Goal: Information Seeking & Learning: Learn about a topic

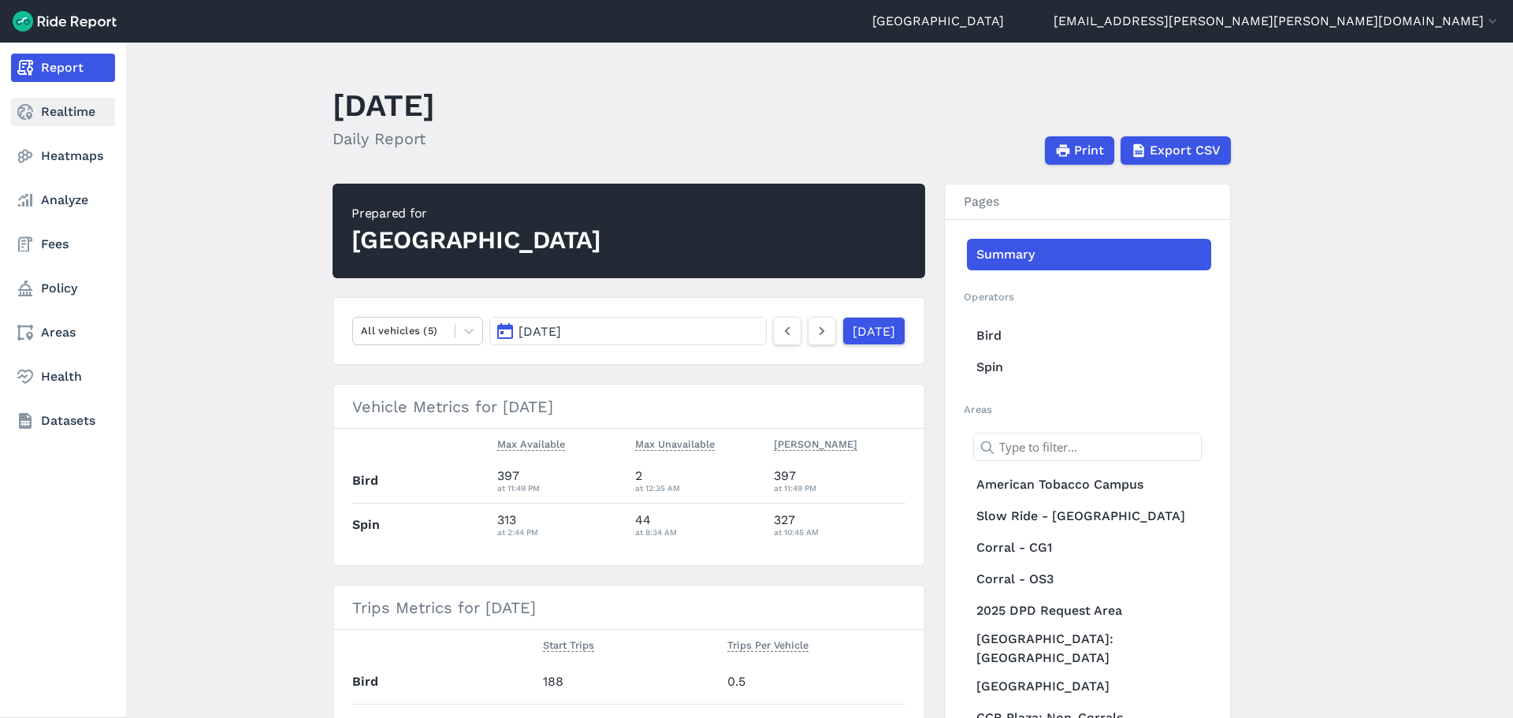
click at [46, 112] on link "Realtime" at bounding box center [63, 112] width 104 height 28
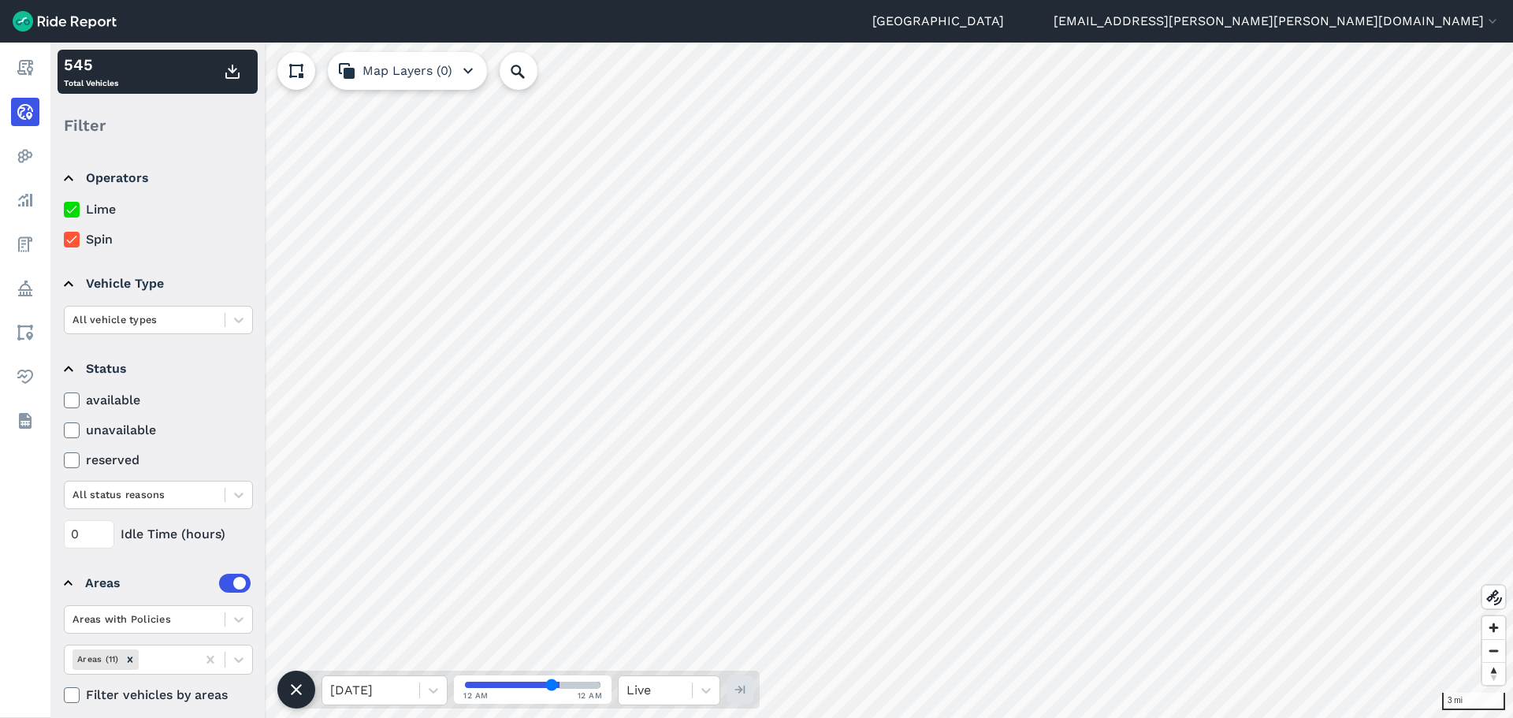
click at [74, 208] on use at bounding box center [71, 210] width 10 height 8
click at [64, 208] on input "Lime" at bounding box center [64, 205] width 0 height 10
click at [175, 322] on div at bounding box center [144, 319] width 144 height 18
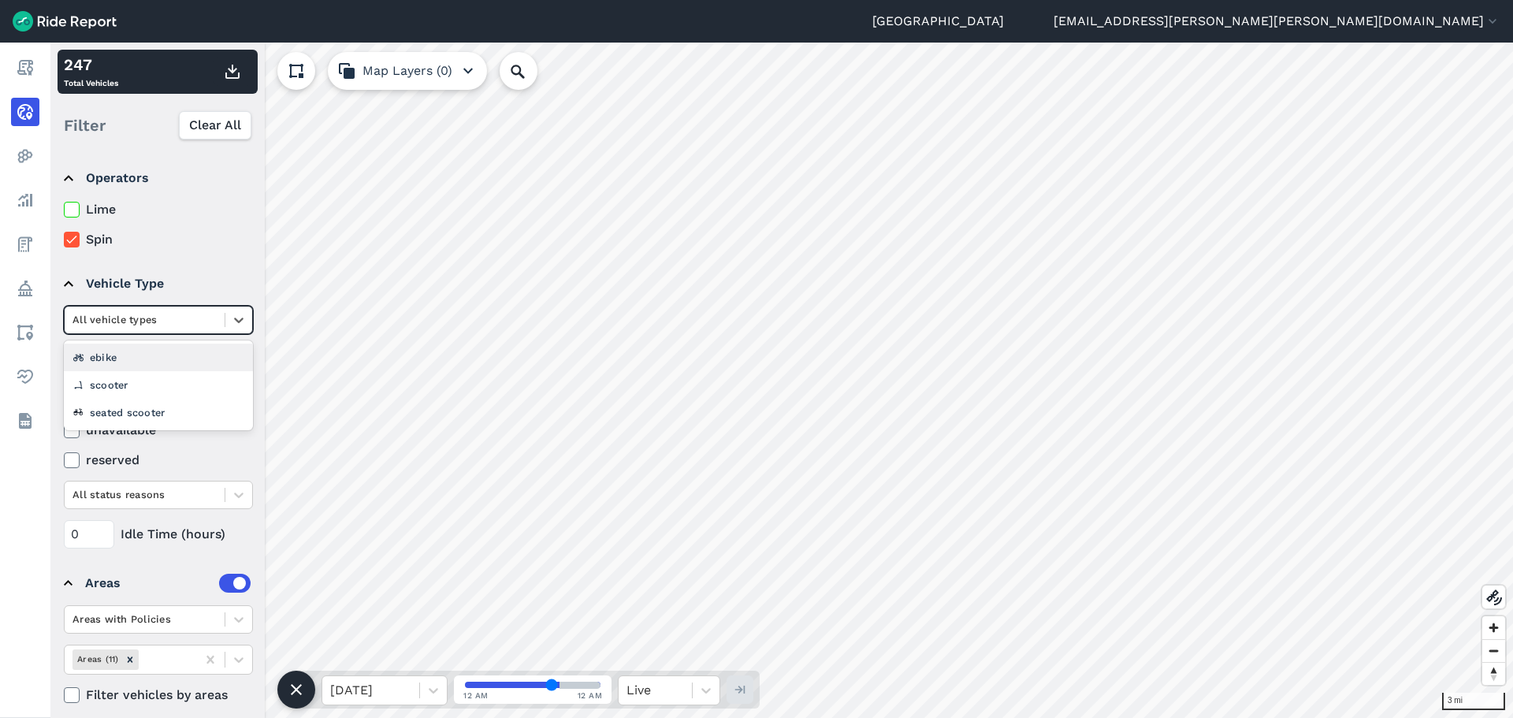
click at [156, 351] on div "ebike" at bounding box center [158, 358] width 189 height 28
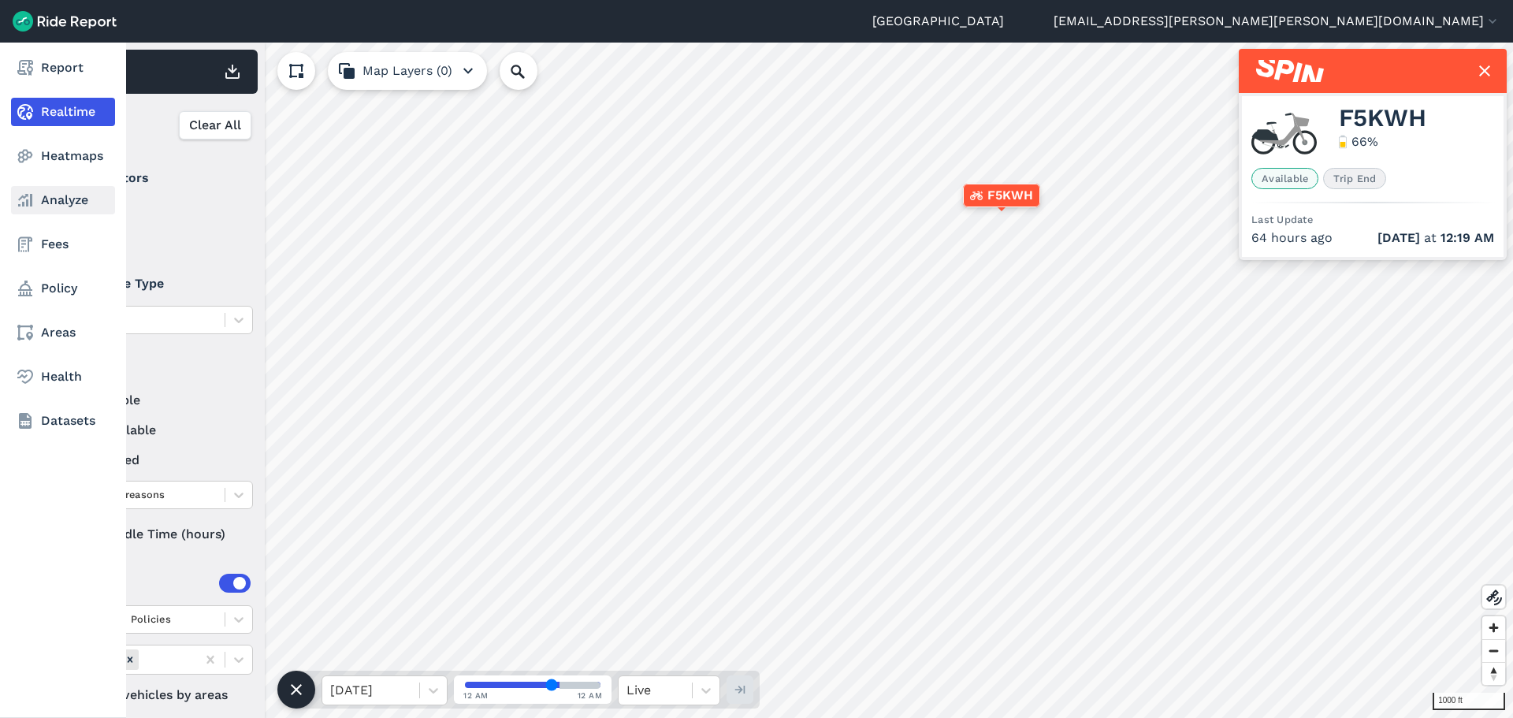
click at [60, 198] on link "Analyze" at bounding box center [63, 200] width 104 height 28
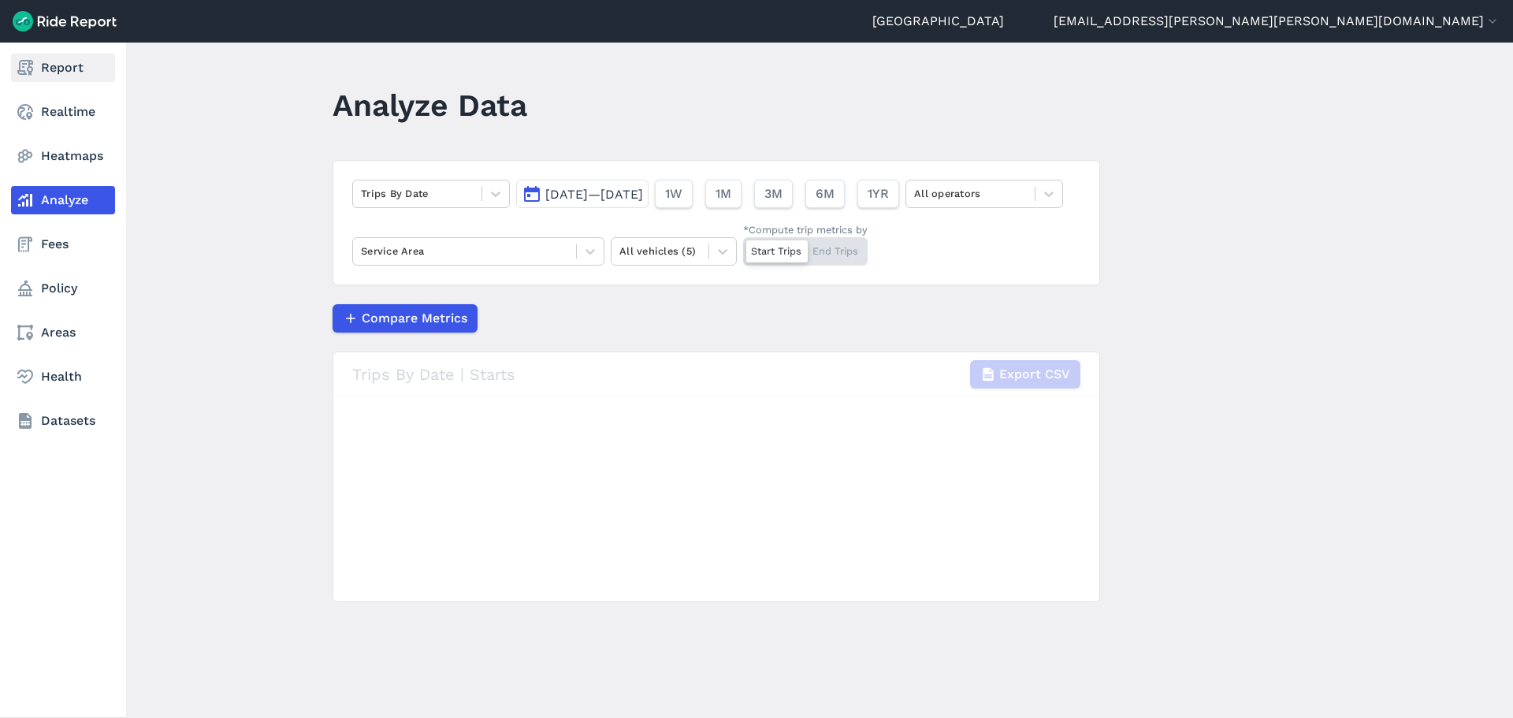
click at [28, 63] on icon at bounding box center [25, 67] width 19 height 19
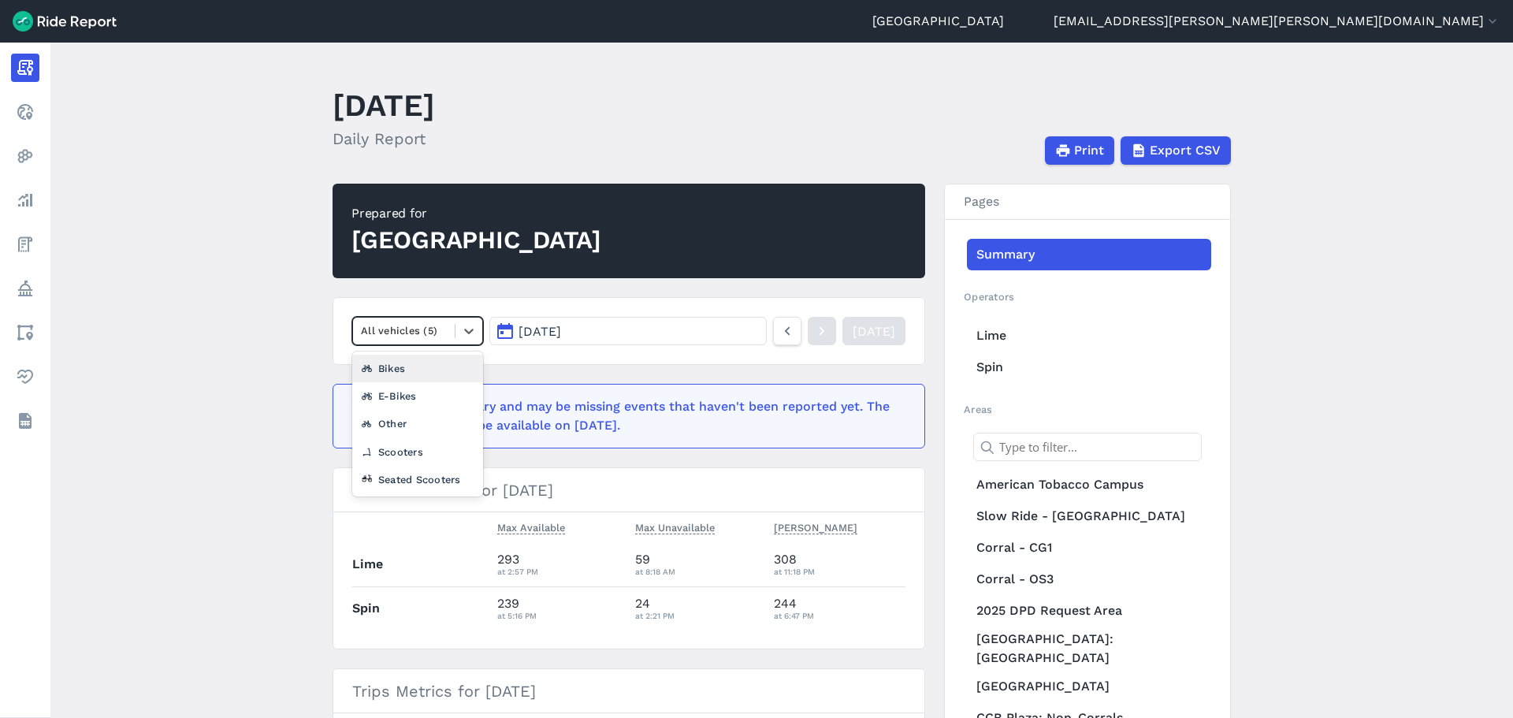
click at [449, 329] on div "All vehicles (5)" at bounding box center [404, 330] width 102 height 24
click at [398, 403] on div "E-Bikes" at bounding box center [417, 396] width 131 height 28
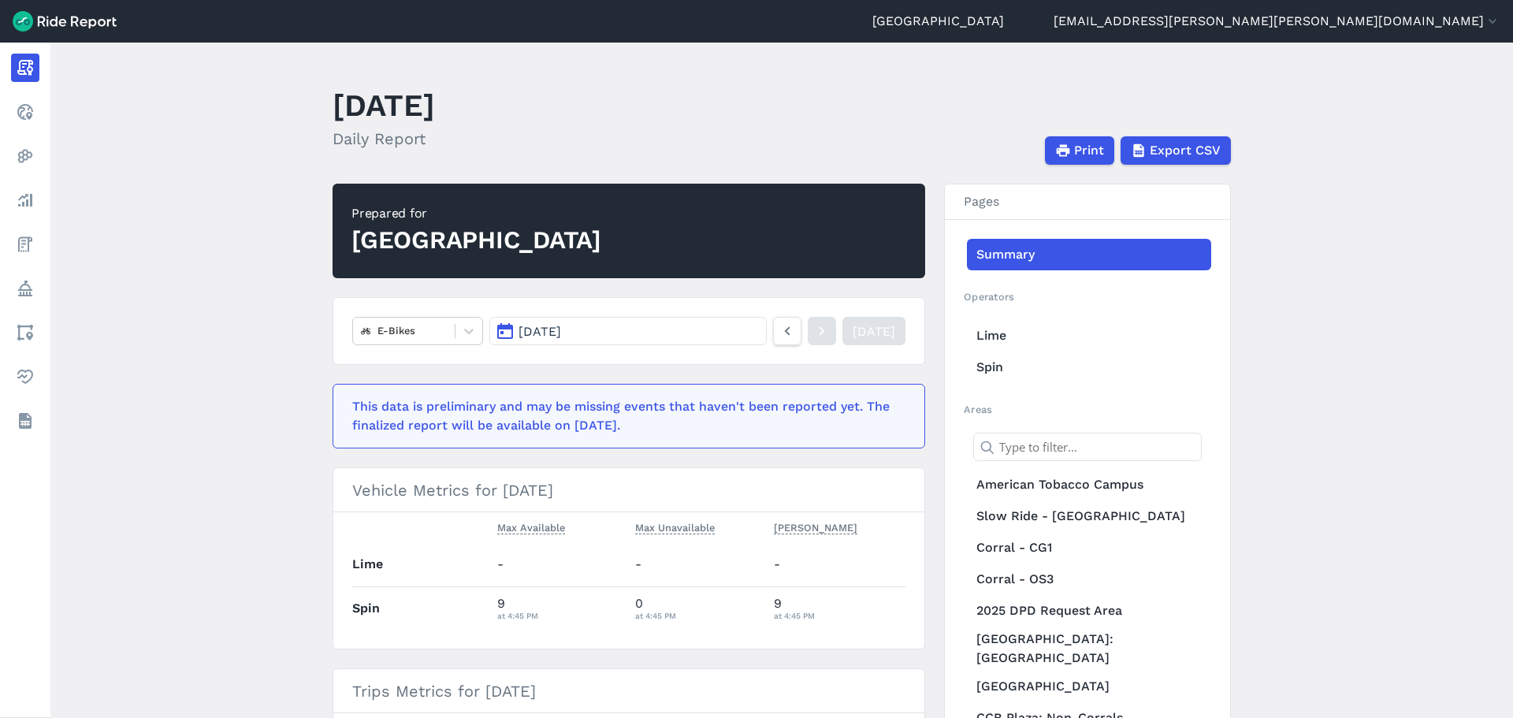
click at [228, 268] on main "[DATE] Daily Report Print Export CSV Prepared for [GEOGRAPHIC_DATA] E-Bikes [DA…" at bounding box center [781, 380] width 1462 height 675
click at [722, 336] on button "[DATE]" at bounding box center [627, 331] width 277 height 28
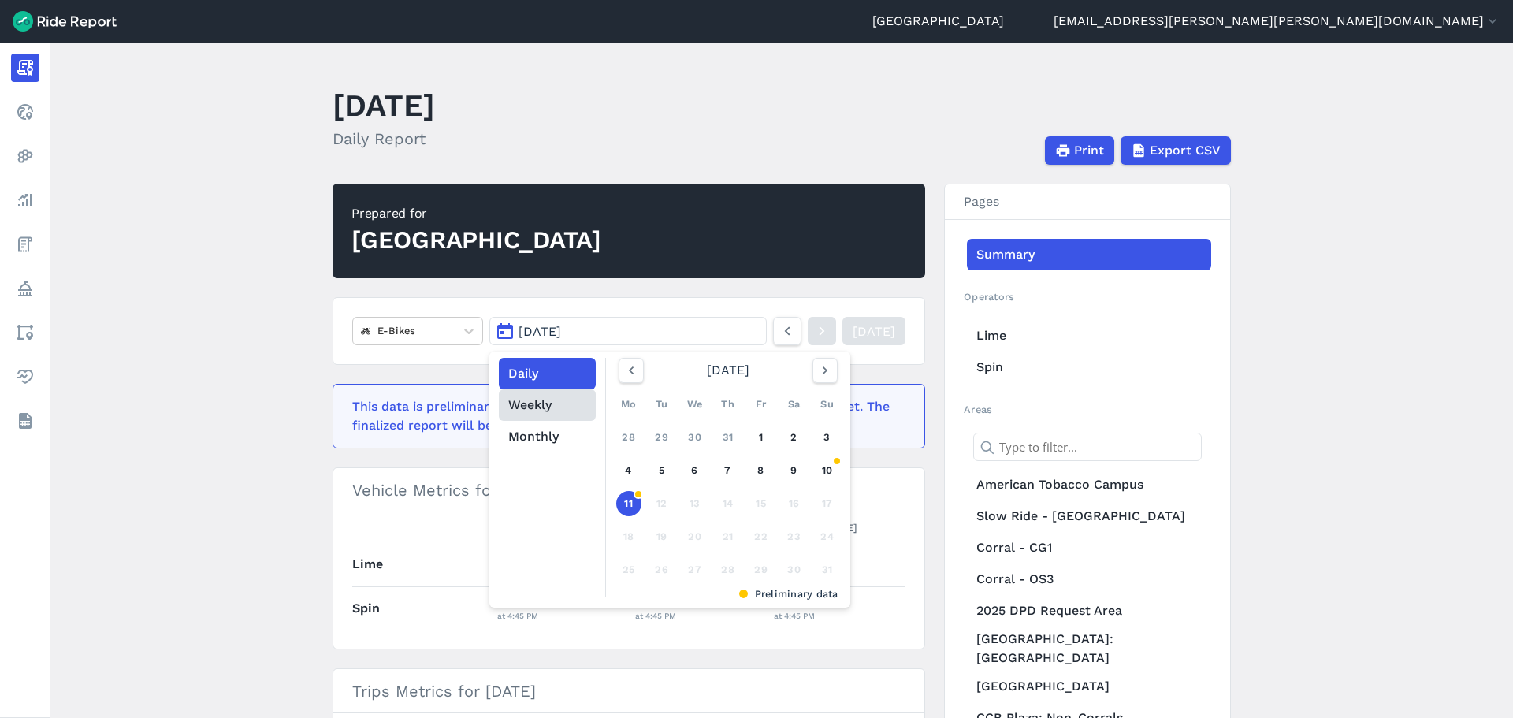
click at [568, 400] on button "Weekly" at bounding box center [547, 405] width 97 height 32
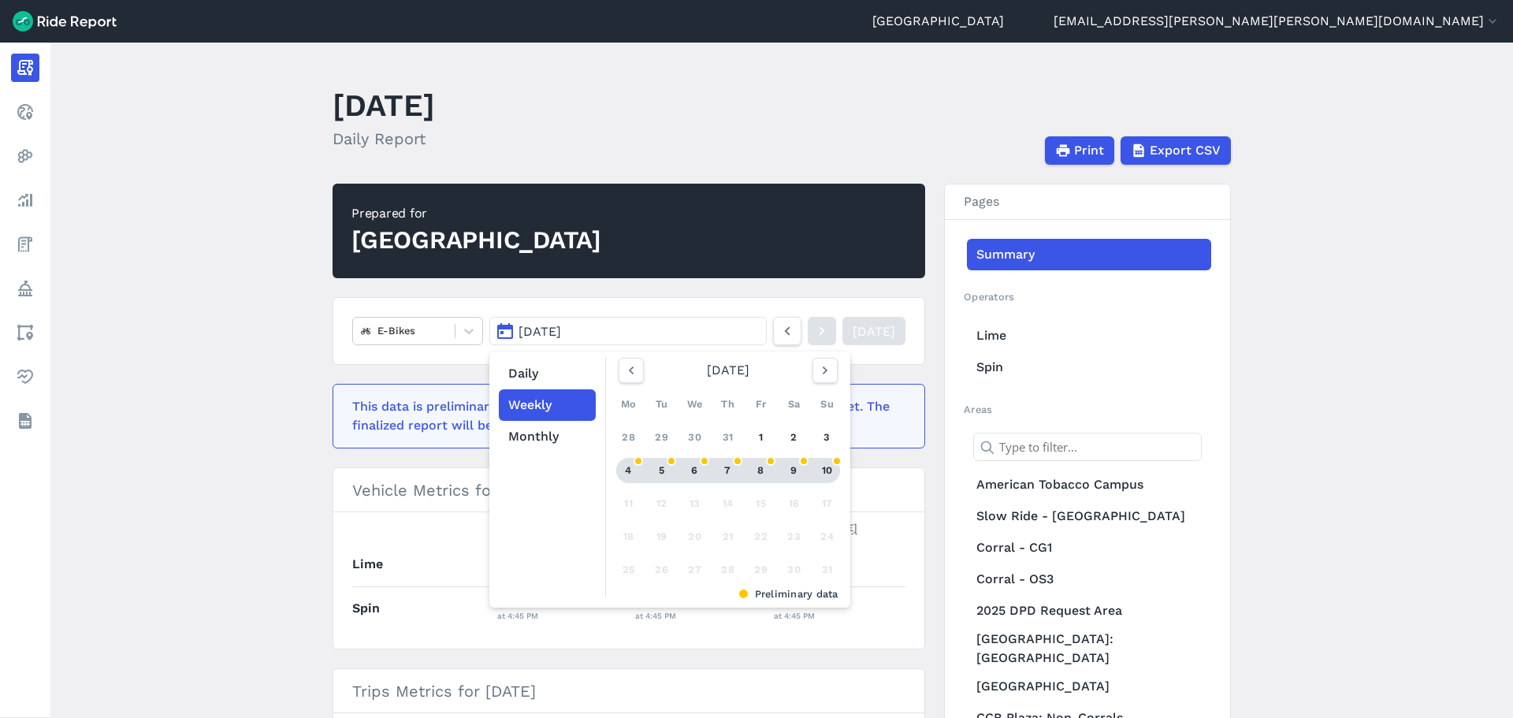
click at [734, 473] on div "7" at bounding box center [727, 470] width 25 height 25
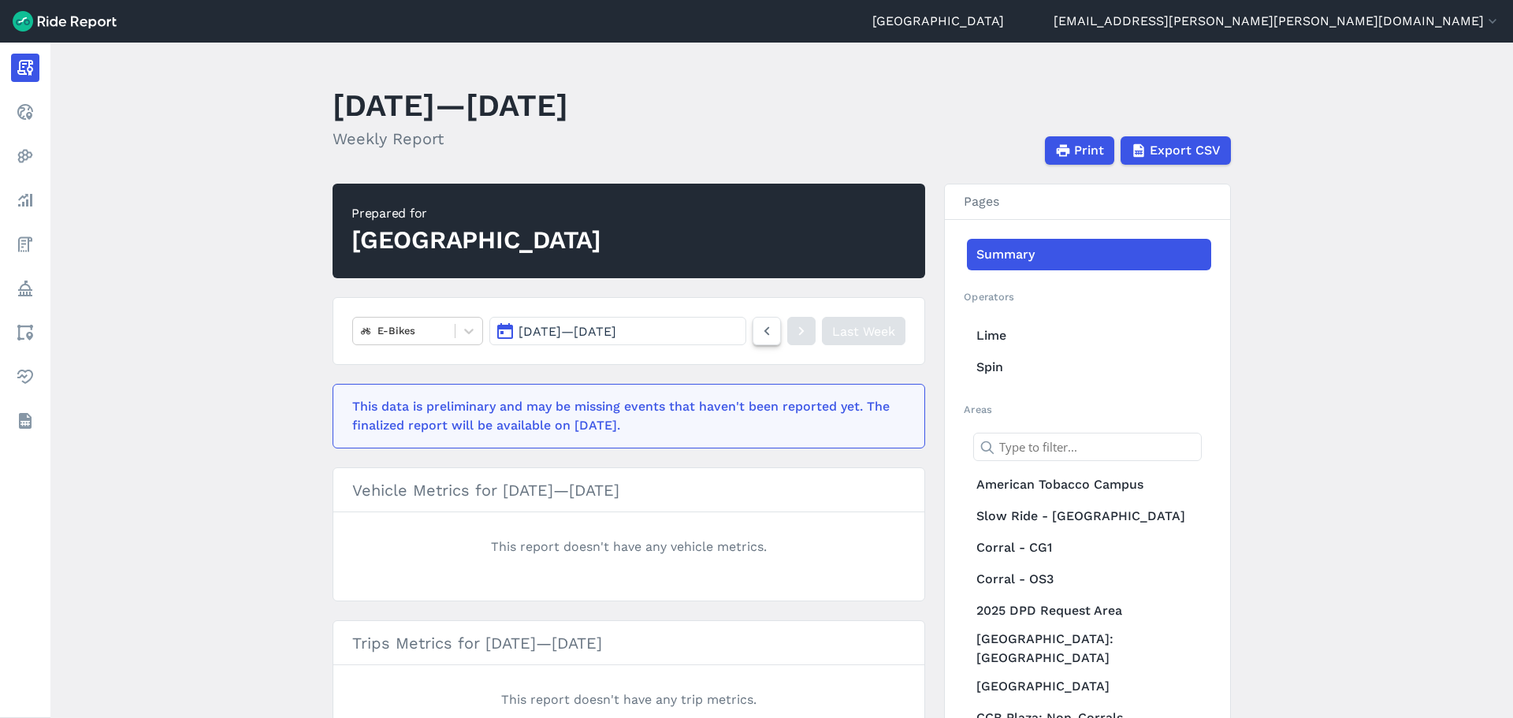
click at [763, 331] on icon at bounding box center [766, 330] width 17 height 19
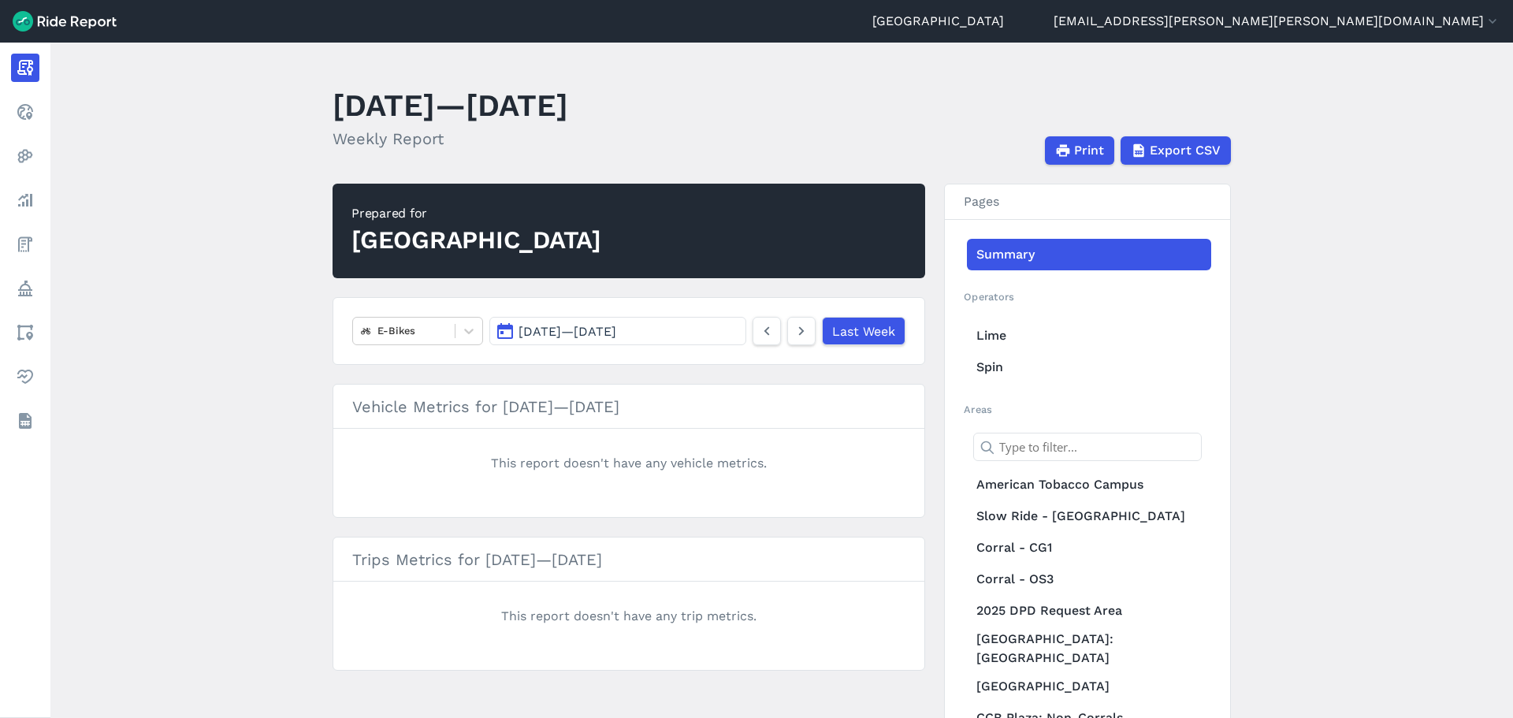
click at [616, 337] on span "[DATE] — [DATE]" at bounding box center [567, 331] width 98 height 15
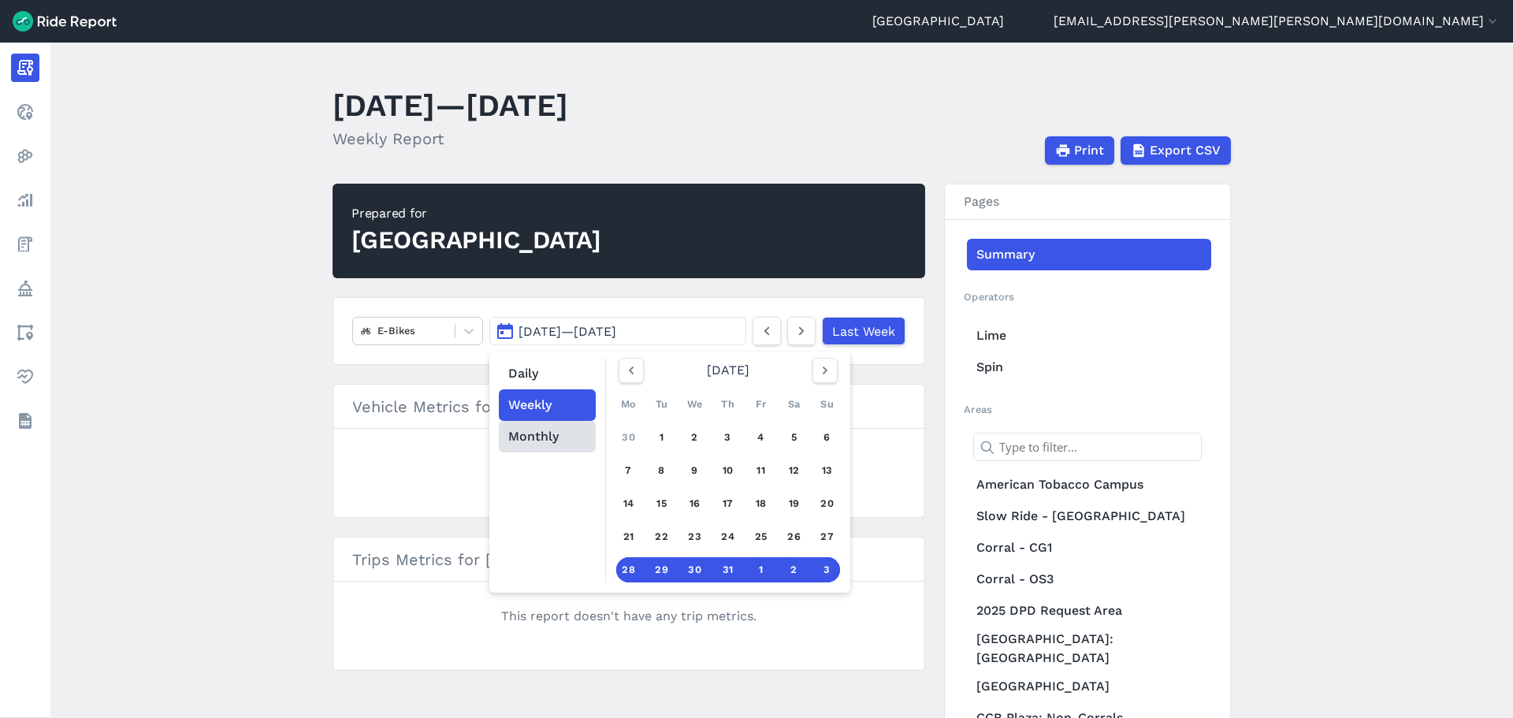
click at [554, 441] on button "Monthly" at bounding box center [547, 437] width 97 height 32
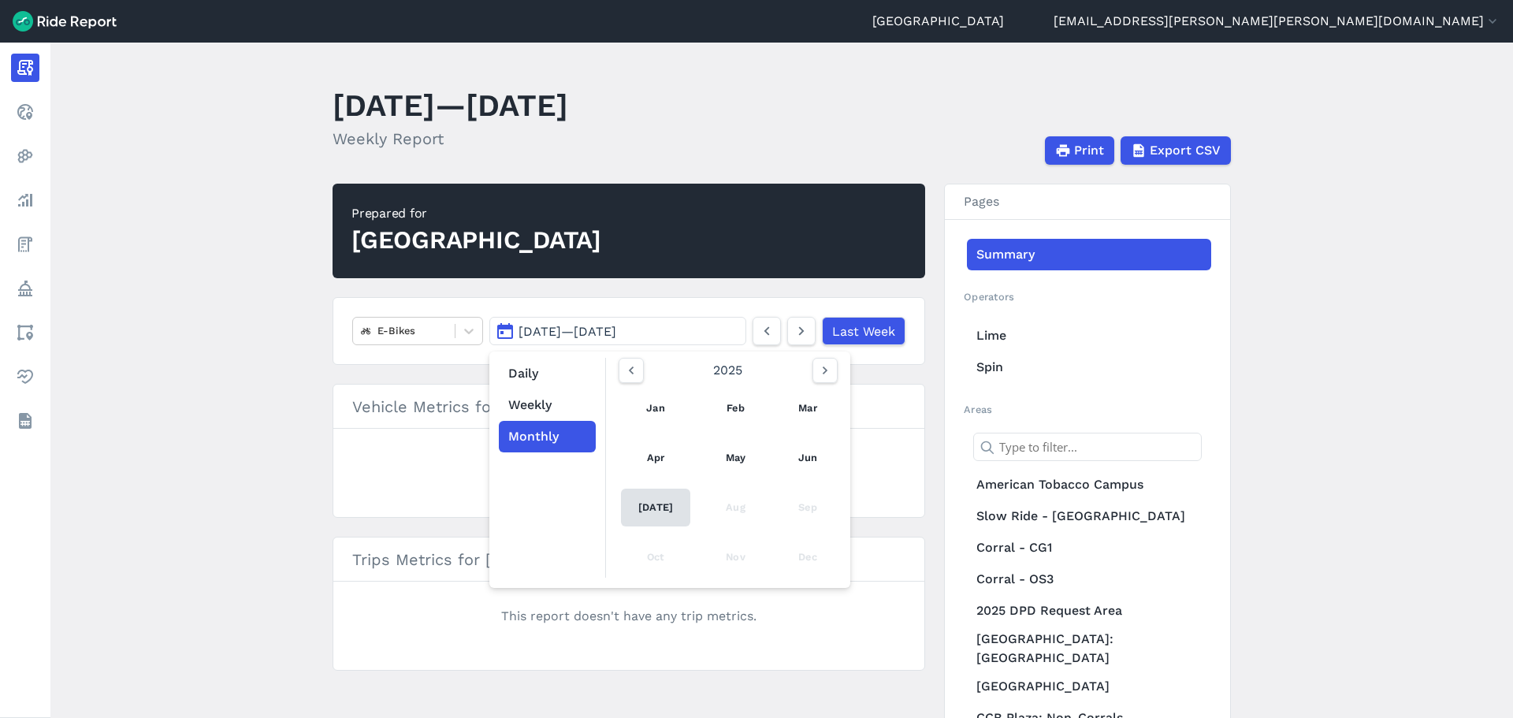
click at [637, 500] on link "[DATE]" at bounding box center [655, 507] width 69 height 38
